Goal: Find specific page/section: Find specific page/section

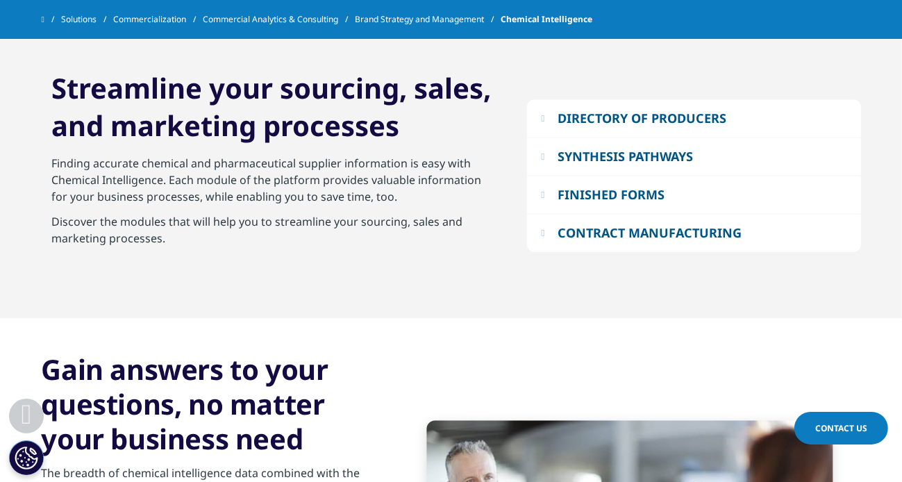
scroll to position [2183, 0]
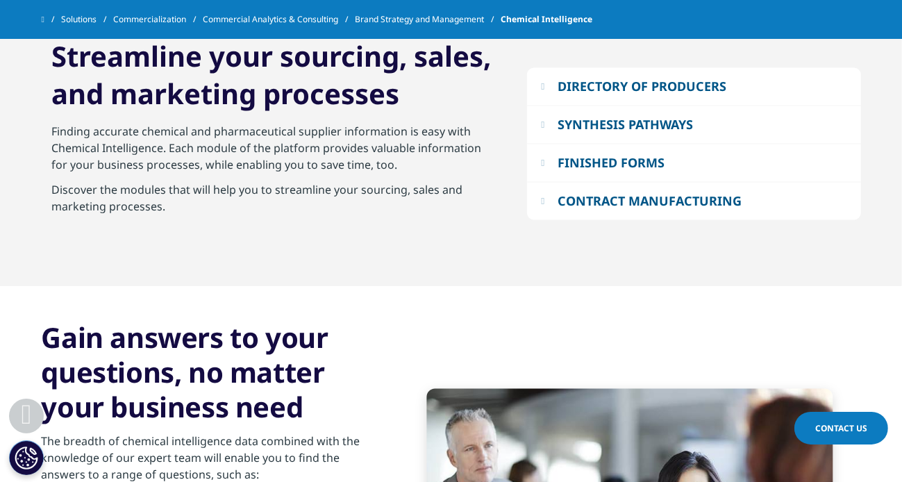
click at [568, 84] on div "DIRECTORY OF PRODUCERS" at bounding box center [642, 86] width 169 height 17
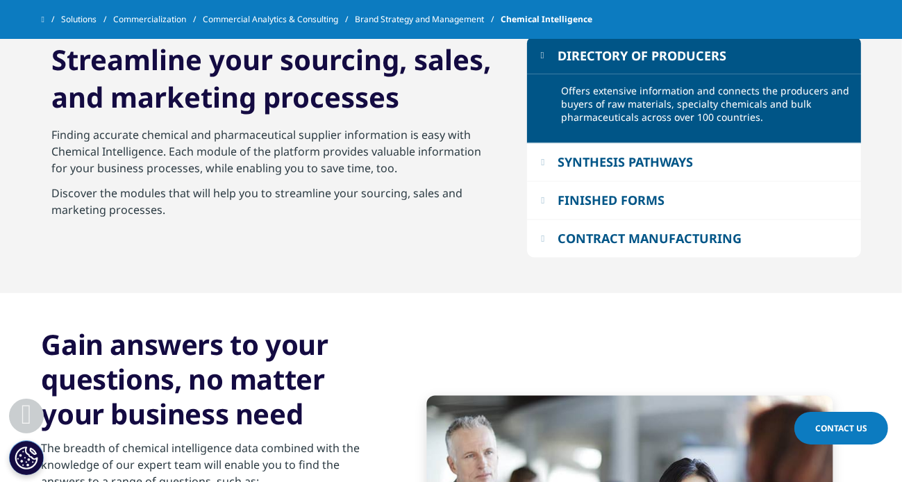
click at [593, 62] on div "DIRECTORY OF PRODUCERS" at bounding box center [642, 55] width 169 height 17
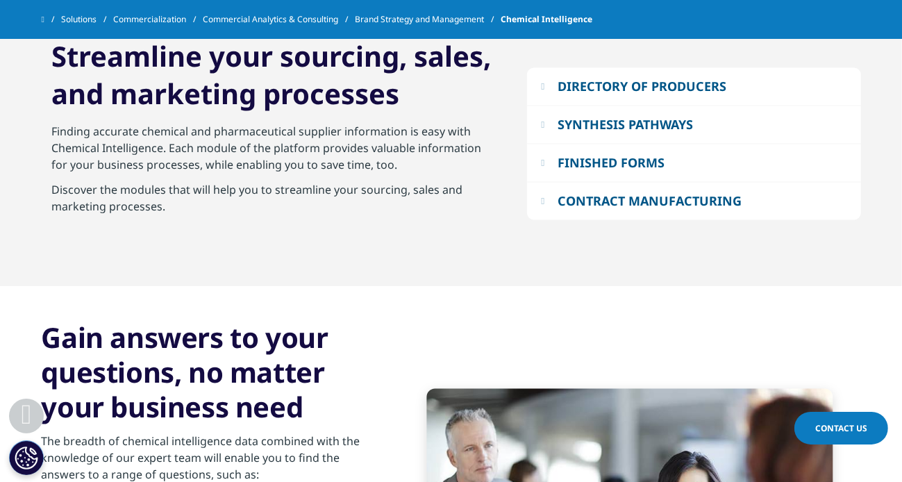
click at [614, 106] on button "SYNTHESIS PATHWAYS" at bounding box center [694, 124] width 334 height 37
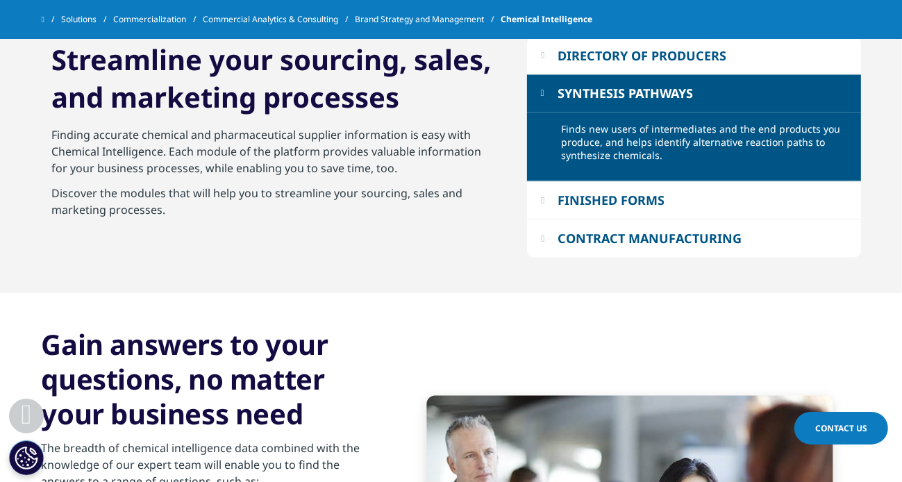
click at [625, 131] on p "Finds new users of intermediates and the end products you produce, and helps id…" at bounding box center [706, 147] width 289 height 48
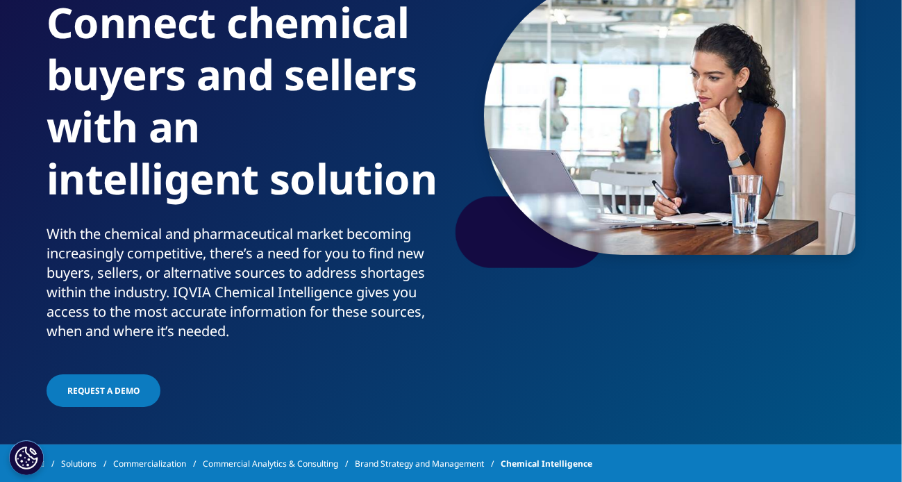
scroll to position [0, 0]
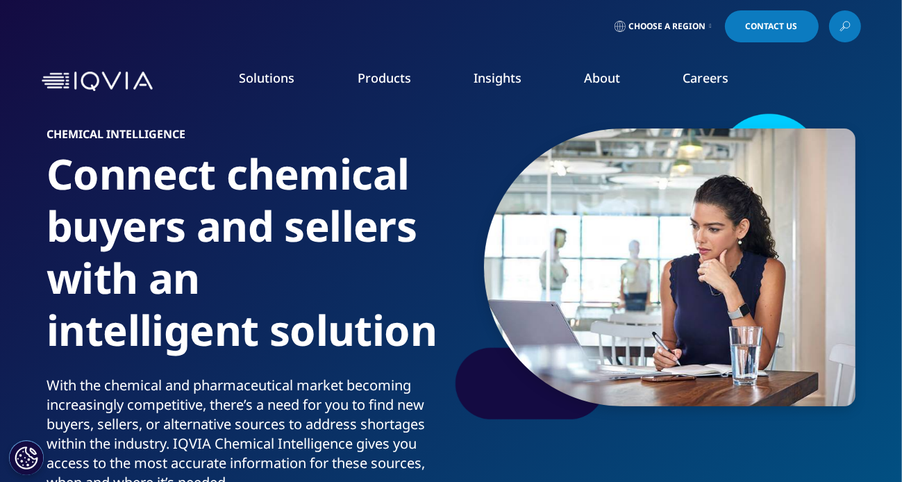
click at [122, 90] on img at bounding box center [97, 82] width 111 height 20
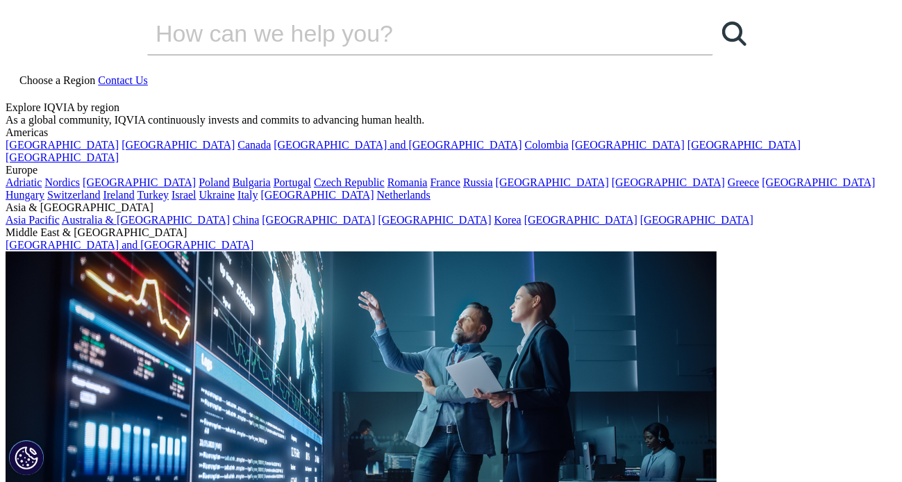
click at [95, 74] on span "Choose a Region" at bounding box center [57, 80] width 76 height 12
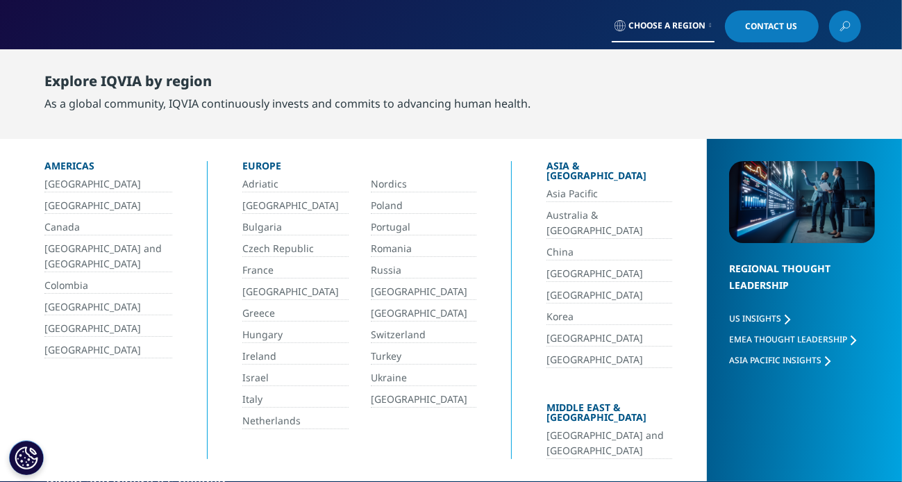
click at [546, 266] on link "[GEOGRAPHIC_DATA]" at bounding box center [609, 274] width 126 height 16
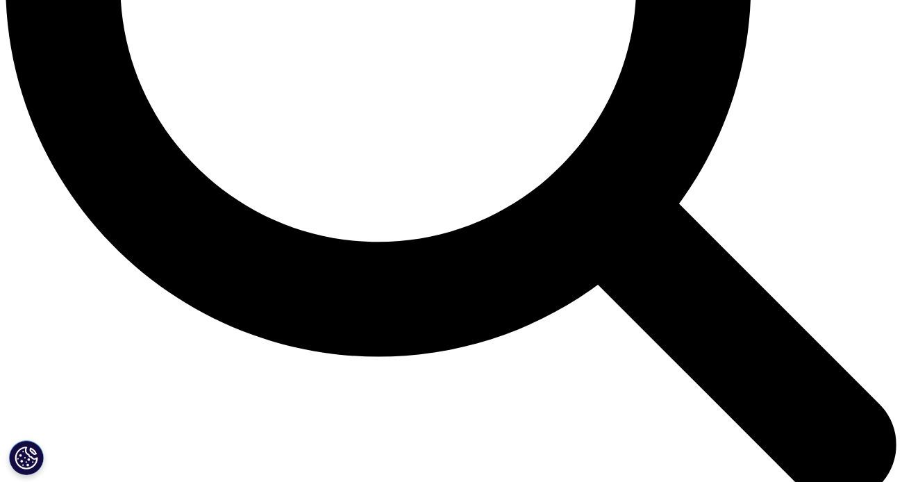
scroll to position [1288, 0]
